Goal: Information Seeking & Learning: Check status

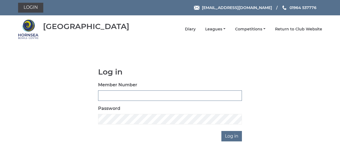
click at [106, 96] on input "Member Number" at bounding box center [170, 95] width 144 height 10
type input "0616"
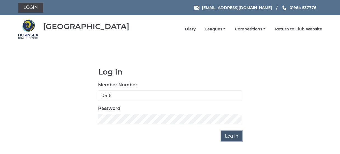
click at [232, 133] on input "Log in" at bounding box center [231, 136] width 21 height 10
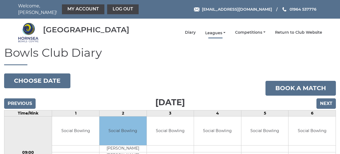
click at [212, 30] on link "Leagues" at bounding box center [215, 32] width 20 height 5
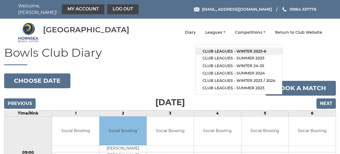
click at [213, 48] on link "Club leagues - Winter 2025-6" at bounding box center [239, 51] width 86 height 7
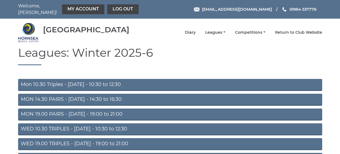
click at [213, 47] on h1 "Leagues: Winter 2025-6" at bounding box center [170, 55] width 304 height 19
click at [62, 96] on link "MON 14.30 PAIRS - Monday - 14:30 to 16:30" at bounding box center [170, 100] width 304 height 12
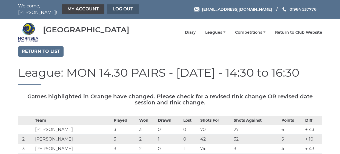
click at [111, 7] on link "Log out" at bounding box center [122, 9] width 31 height 10
